Goal: Task Accomplishment & Management: Manage account settings

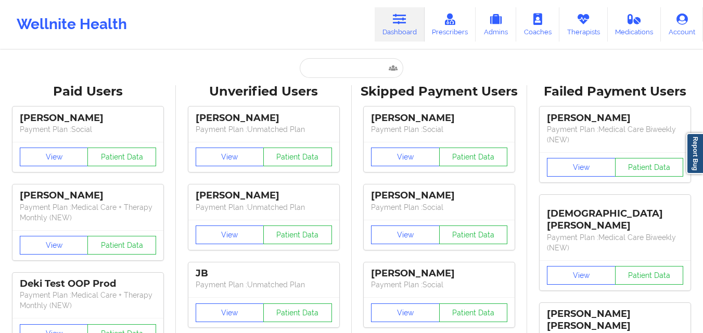
click at [326, 64] on input "text" at bounding box center [351, 68] width 103 height 20
type input "[PERSON_NAME]"
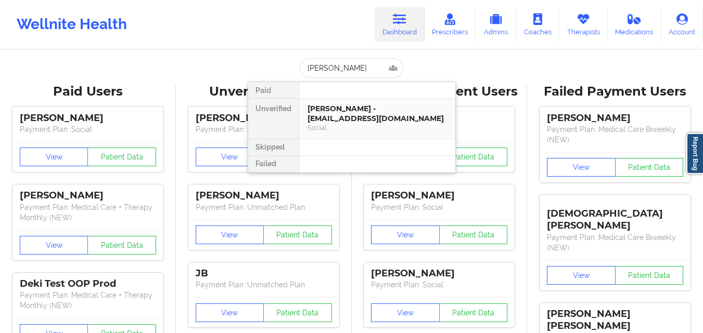
click at [360, 117] on div "[PERSON_NAME] - [EMAIL_ADDRESS][DOMAIN_NAME]" at bounding box center [376, 113] width 139 height 19
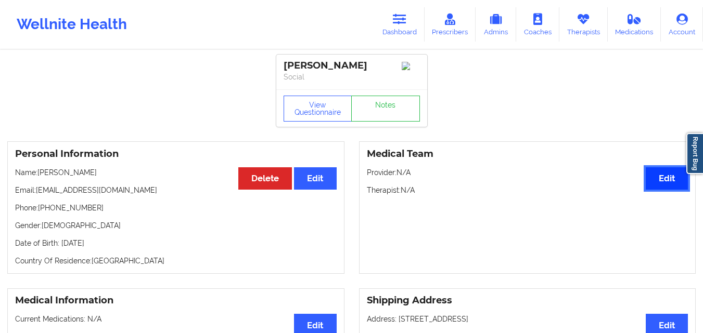
click at [663, 183] on button "Edit" at bounding box center [666, 178] width 42 height 22
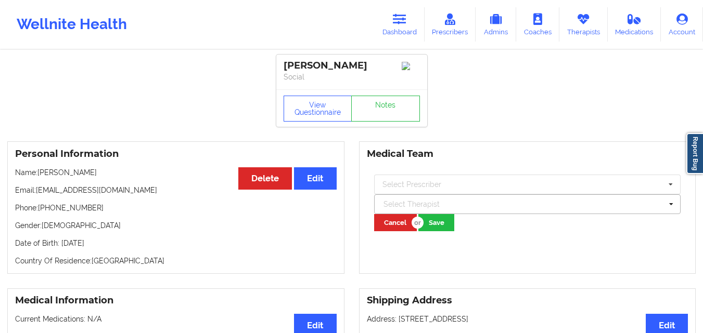
click at [474, 208] on div at bounding box center [522, 204] width 279 height 12
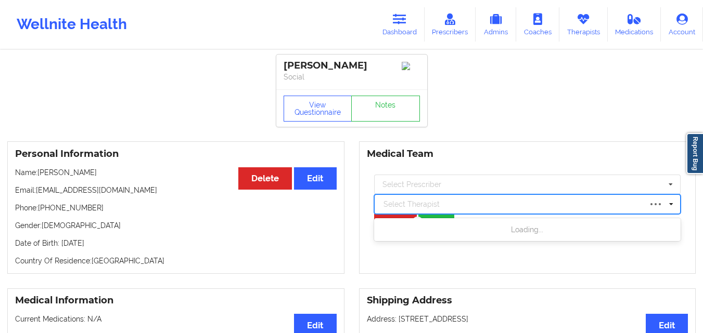
type input "D"
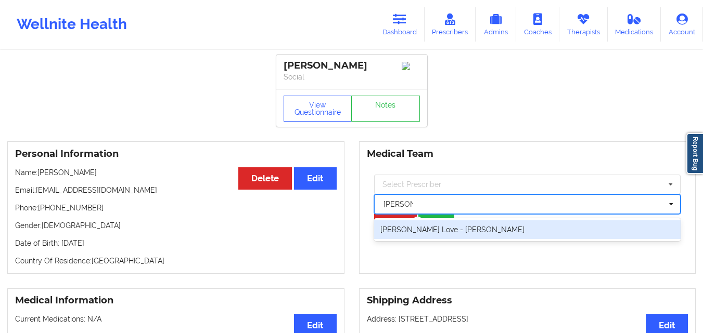
click at [481, 234] on div "[PERSON_NAME] Love - [PERSON_NAME]" at bounding box center [527, 230] width 307 height 19
type input "[PERSON_NAME]"
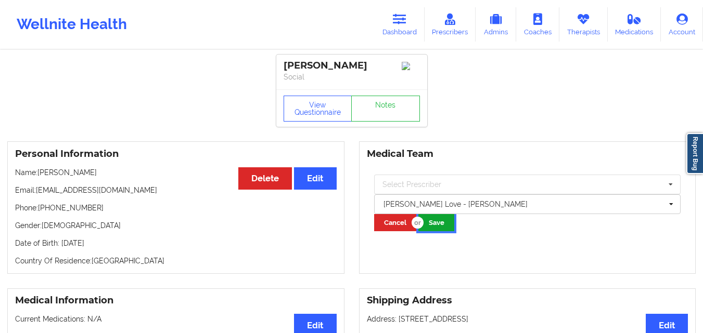
click at [428, 231] on button "Save" at bounding box center [436, 222] width 36 height 17
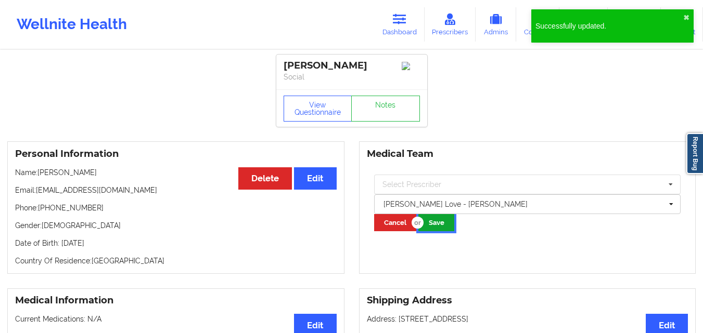
click at [443, 231] on button "Save" at bounding box center [436, 222] width 36 height 17
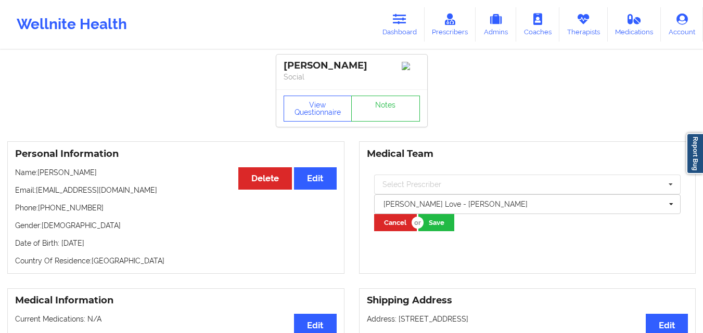
click at [556, 160] on h3 "Medical Team" at bounding box center [527, 154] width 321 height 12
click at [432, 228] on button "Save" at bounding box center [436, 222] width 36 height 17
click at [615, 160] on h3 "Medical Team" at bounding box center [527, 154] width 321 height 12
click at [398, 34] on link "Dashboard" at bounding box center [399, 24] width 50 height 34
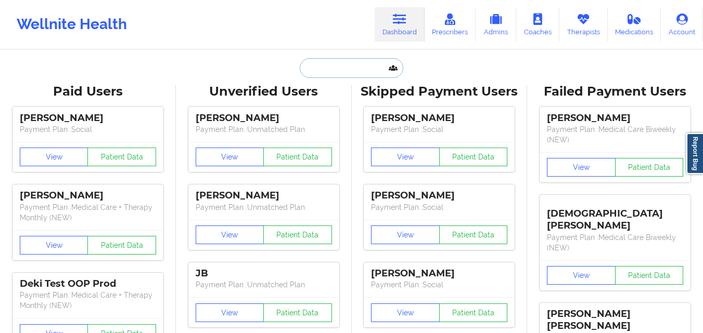
click at [337, 68] on input "text" at bounding box center [351, 68] width 103 height 20
paste input "[PERSON_NAME]"
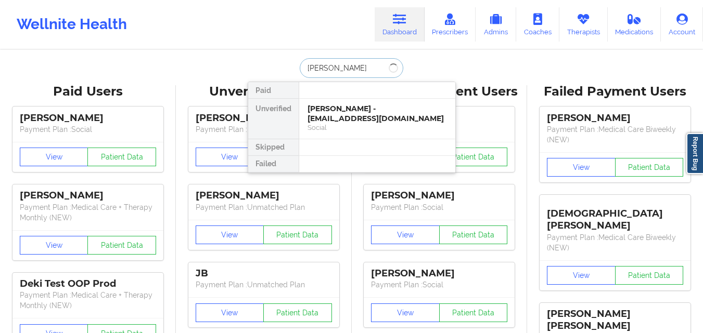
type input "[PERSON_NAME]"
click at [368, 110] on div "[PERSON_NAME] - [EMAIL_ADDRESS][DOMAIN_NAME]" at bounding box center [376, 113] width 139 height 19
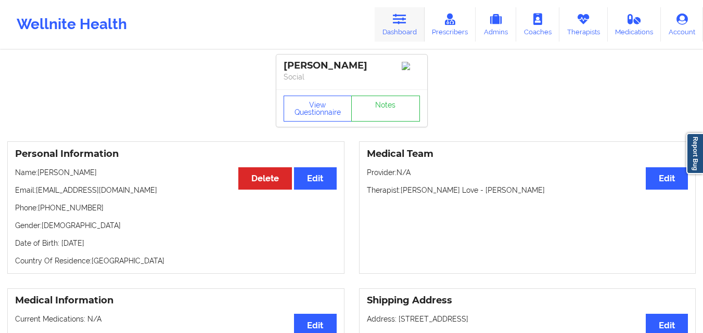
click at [404, 28] on link "Dashboard" at bounding box center [399, 24] width 50 height 34
